Goal: Find specific page/section: Find specific page/section

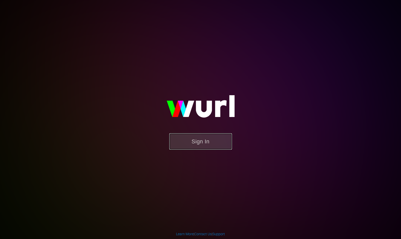
click at [184, 148] on button "Sign In" at bounding box center [200, 141] width 63 height 16
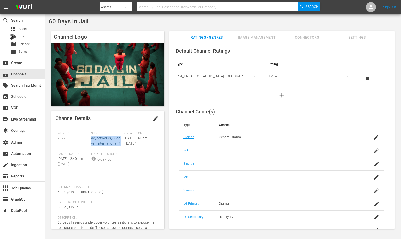
drag, startPoint x: 118, startPoint y: 142, endPoint x: 91, endPoint y: 139, distance: 27.3
click at [91, 139] on div "Slug: ae_networks_60daysininternational_1" at bounding box center [107, 142] width 33 height 21
copy link "ae_networks_60daysininternational_1"
drag, startPoint x: 117, startPoint y: 26, endPoint x: 49, endPoint y: 24, distance: 67.8
click at [49, 24] on div "60 Days In Jail Channel Logo Channel Details edit [PERSON_NAME] ID: 2077 Slug: …" at bounding box center [223, 125] width 356 height 222
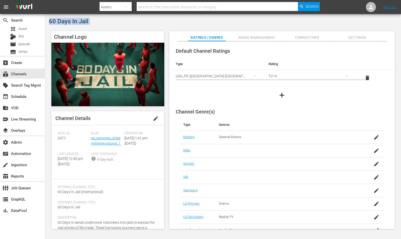
copy div "60 Days In Jail"
click at [88, 23] on div "60 Days In Jail" at bounding box center [223, 21] width 349 height 7
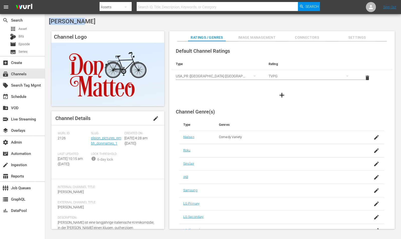
drag, startPoint x: 82, startPoint y: 19, endPoint x: 49, endPoint y: 20, distance: 32.9
click at [49, 20] on div "[PERSON_NAME]" at bounding box center [223, 21] width 349 height 7
copy span "[PERSON_NAME]"
drag, startPoint x: 119, startPoint y: 143, endPoint x: 92, endPoint y: 136, distance: 28.4
click at [92, 136] on div "Slug: plaion_pictures_gmbh_donmatteo_1" at bounding box center [107, 142] width 33 height 21
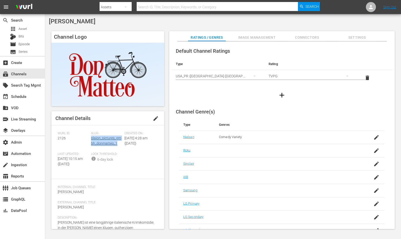
copy link "plaion_pictures_gmbh_donmatteo_1"
